Goal: Navigation & Orientation: Find specific page/section

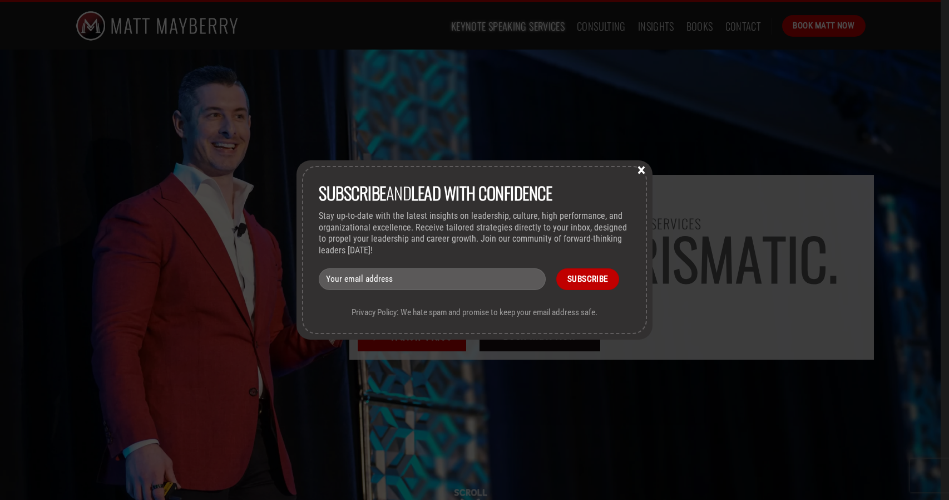
click at [641, 173] on button "×" at bounding box center [641, 169] width 17 height 10
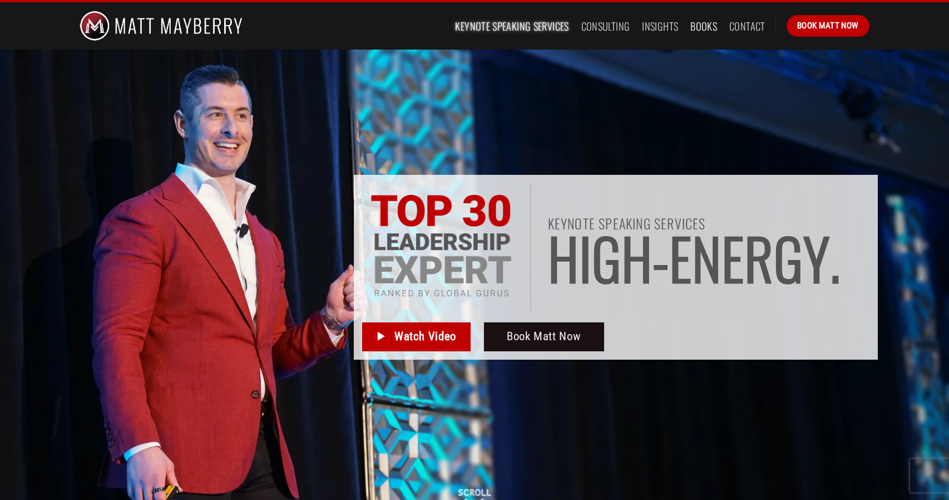
click at [701, 27] on link "Books" at bounding box center [703, 26] width 27 height 20
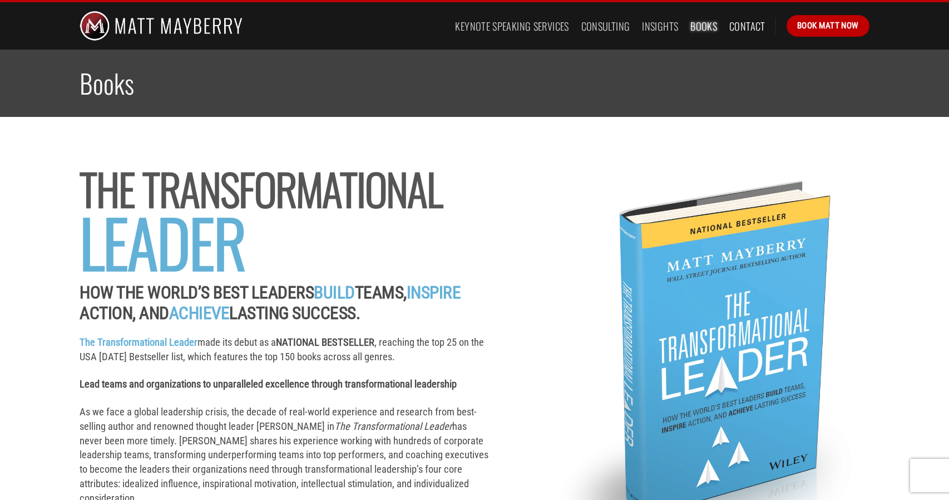
click at [741, 28] on link "Contact" at bounding box center [747, 26] width 36 height 20
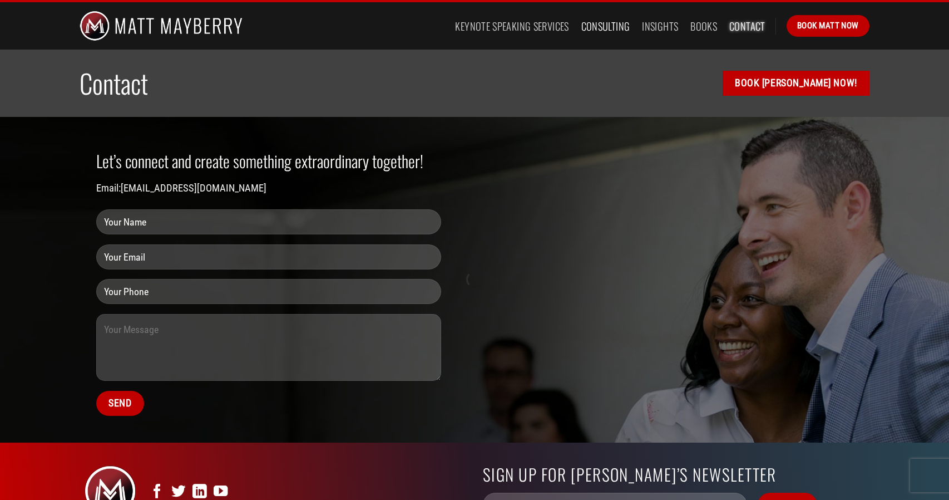
drag, startPoint x: 0, startPoint y: 0, endPoint x: 600, endPoint y: 24, distance: 600.2
click at [600, 24] on link "Consulting" at bounding box center [605, 26] width 49 height 20
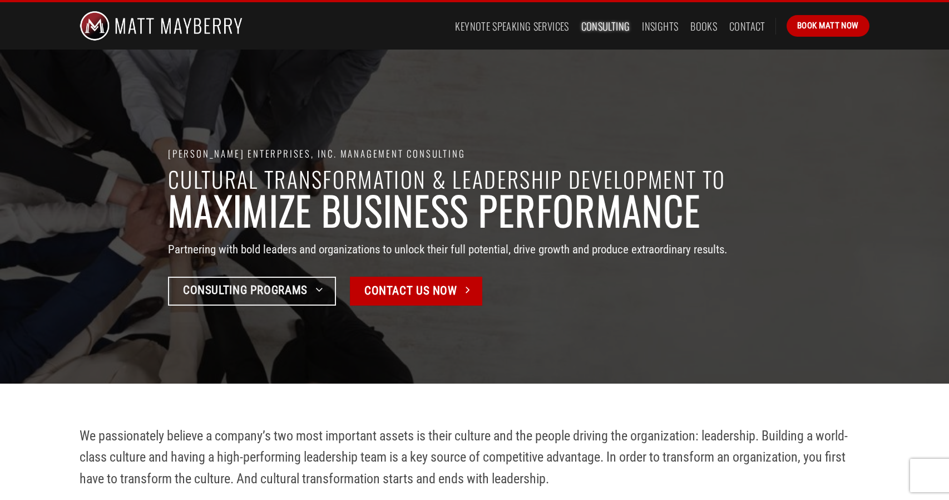
click at [525, 26] on link "Keynote Speaking Services" at bounding box center [511, 26] width 113 height 20
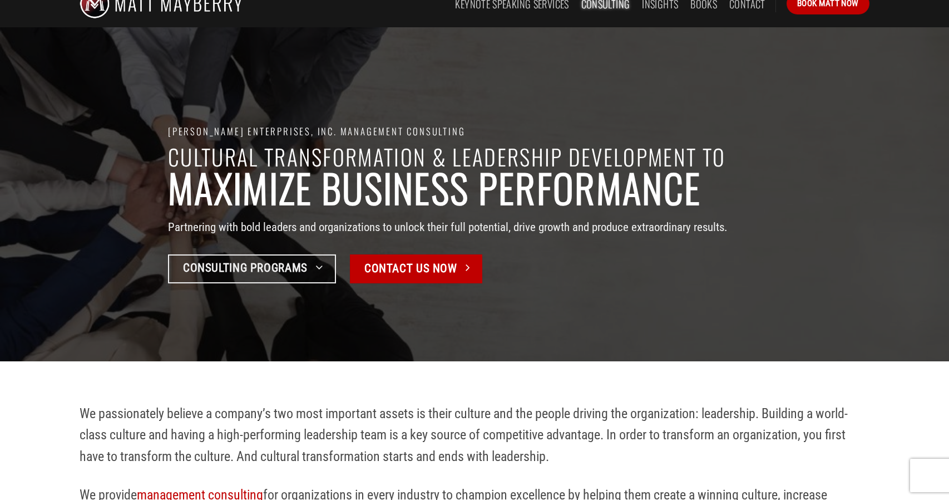
scroll to position [23, 0]
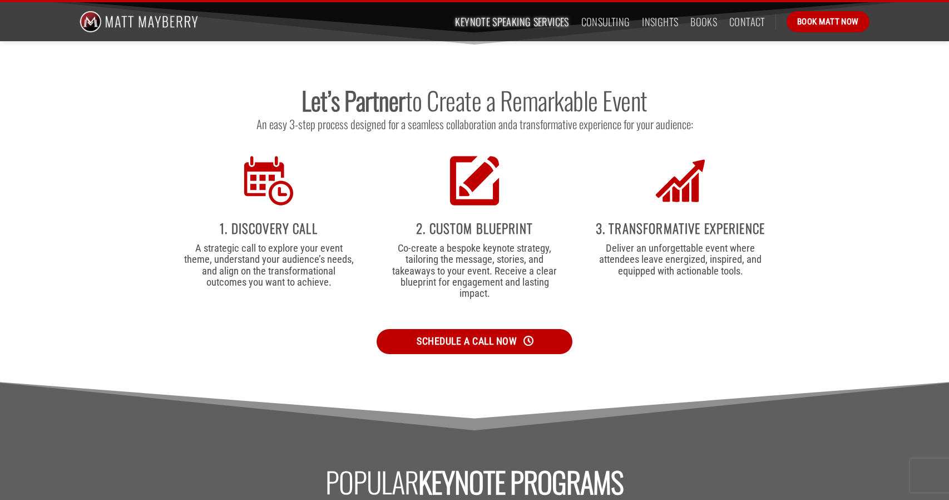
scroll to position [2398, 0]
